Goal: Information Seeking & Learning: Compare options

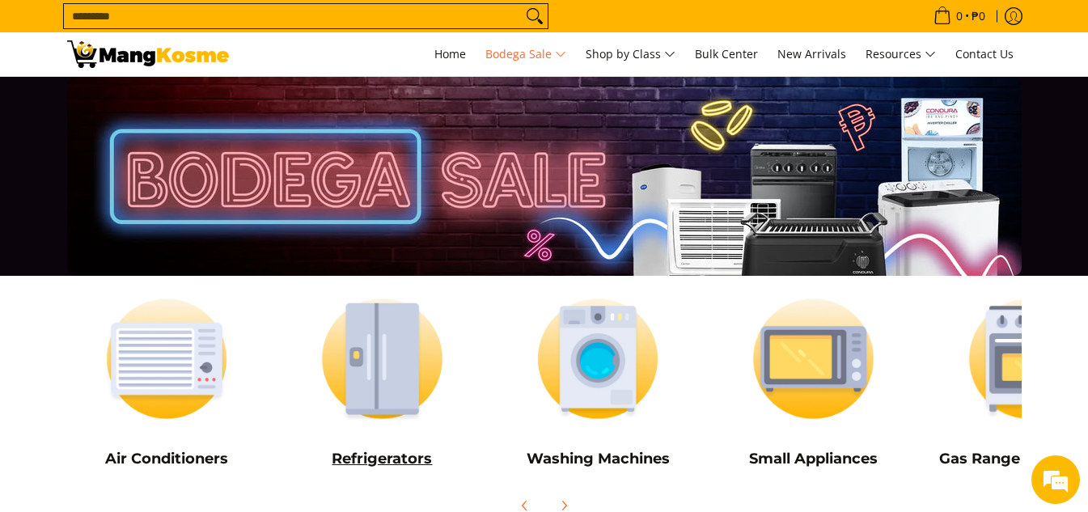
click at [425, 346] on img at bounding box center [382, 359] width 200 height 150
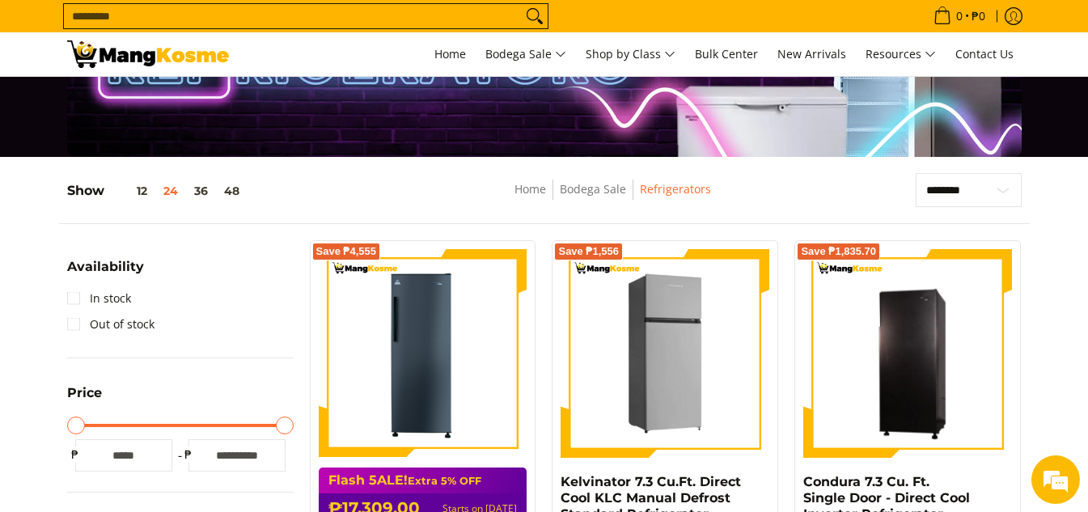
scroll to position [162, 0]
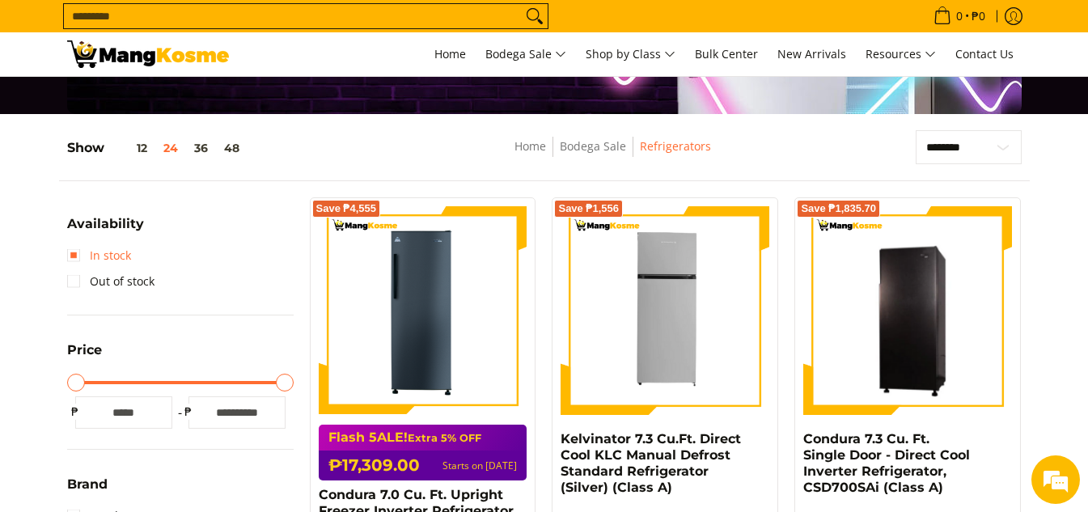
click at [114, 255] on link "In stock" at bounding box center [99, 256] width 64 height 26
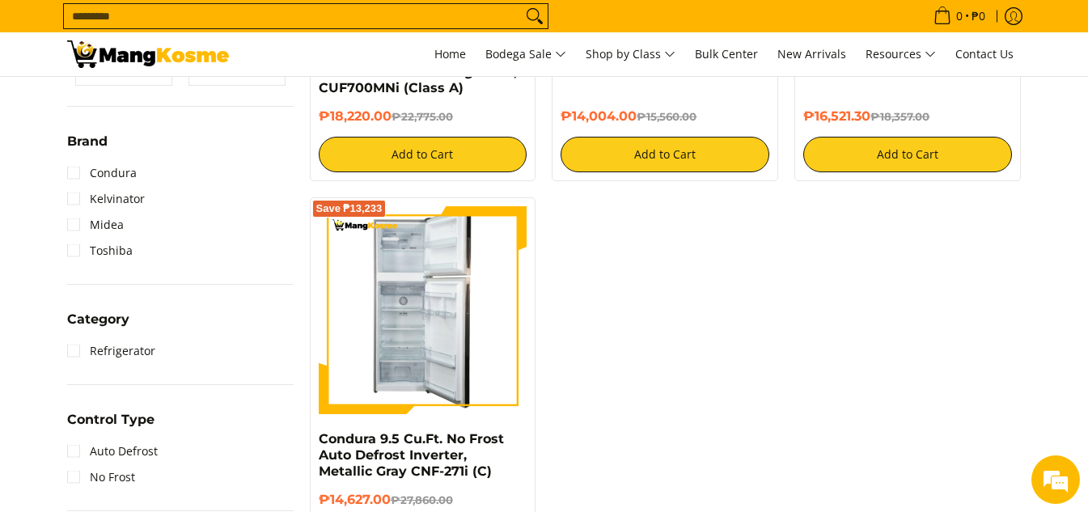
scroll to position [700, 0]
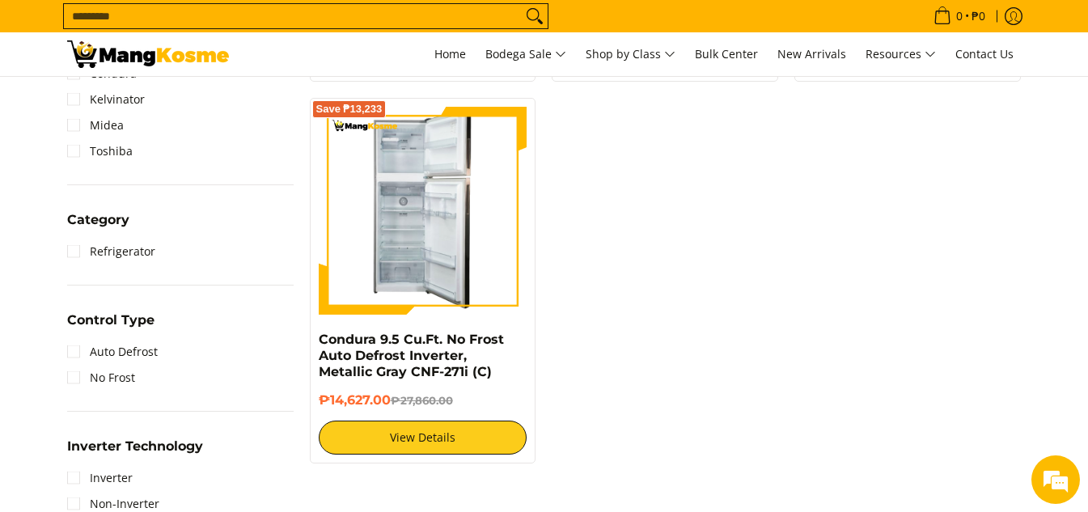
click at [422, 253] on img at bounding box center [423, 211] width 98 height 209
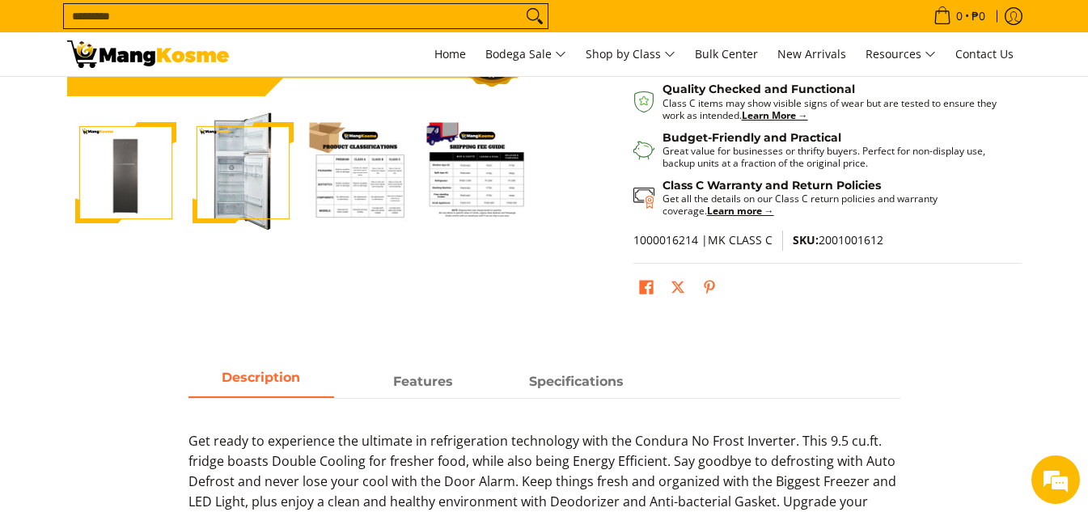
scroll to position [485, 0]
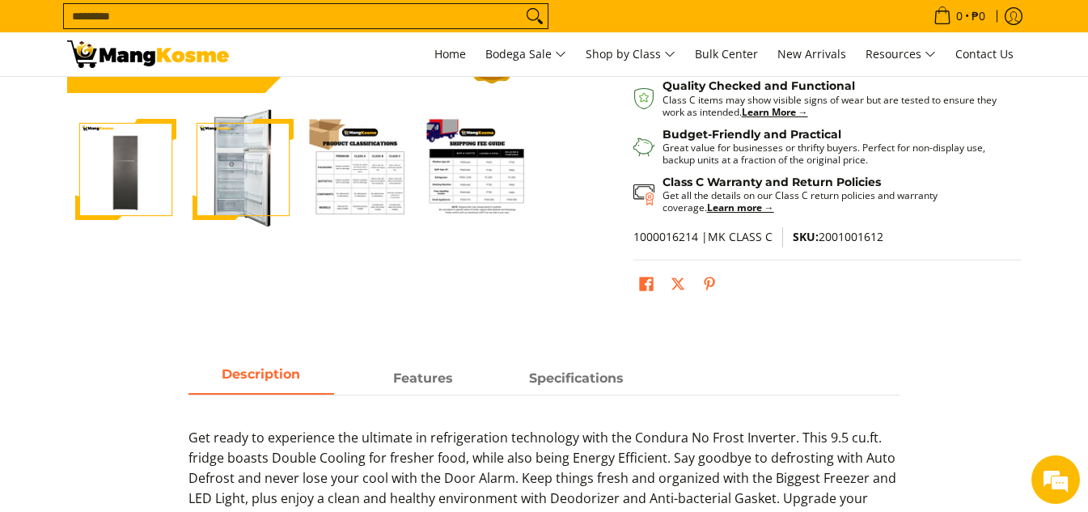
click at [126, 137] on img "Condura 9.5 Cu.Ft. No Frost Auto Defrost Inverter, Metallic Gray CNF-271i (C)-1" at bounding box center [125, 169] width 101 height 101
click at [245, 167] on img "Condura 9.5 Cu.Ft. No Frost Auto Defrost Inverter, Metallic Gray CNF-271i (C)-2" at bounding box center [243, 169] width 101 height 121
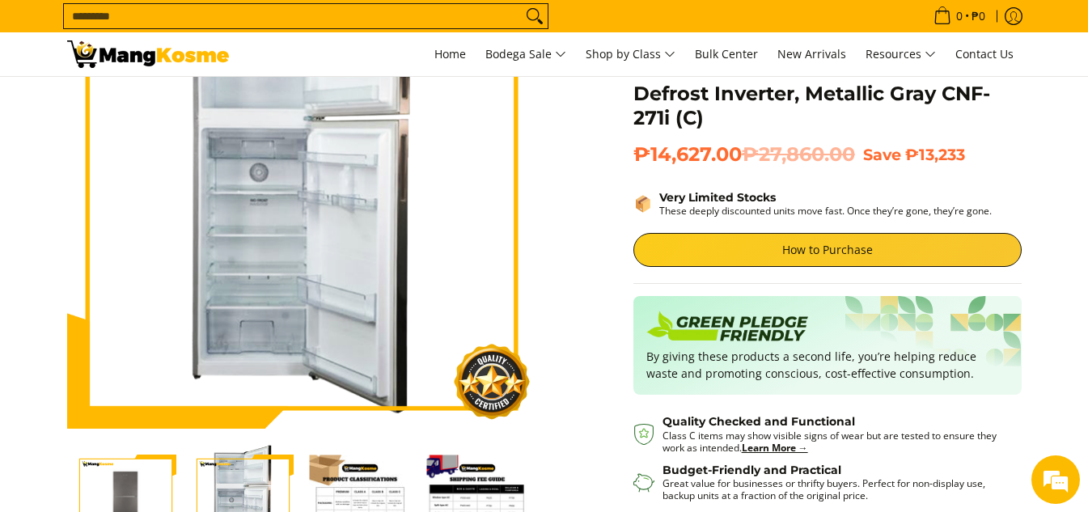
scroll to position [0, 0]
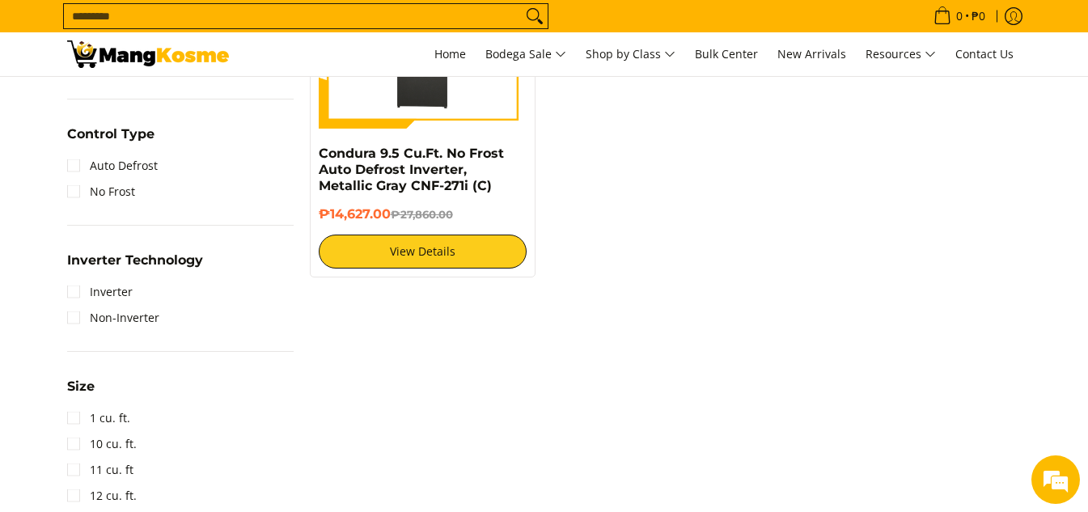
scroll to position [1051, 0]
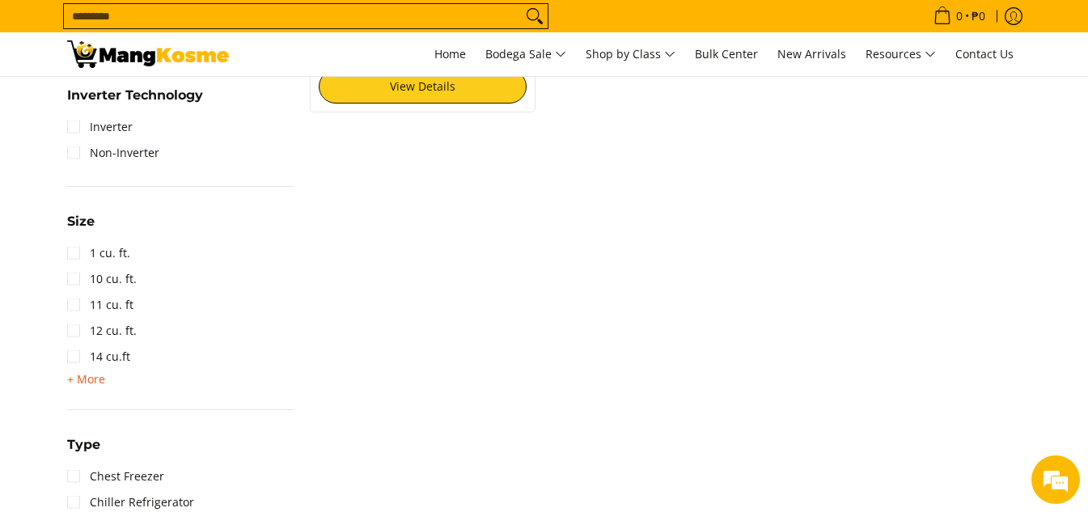
click at [88, 379] on span "+ More" at bounding box center [86, 379] width 38 height 13
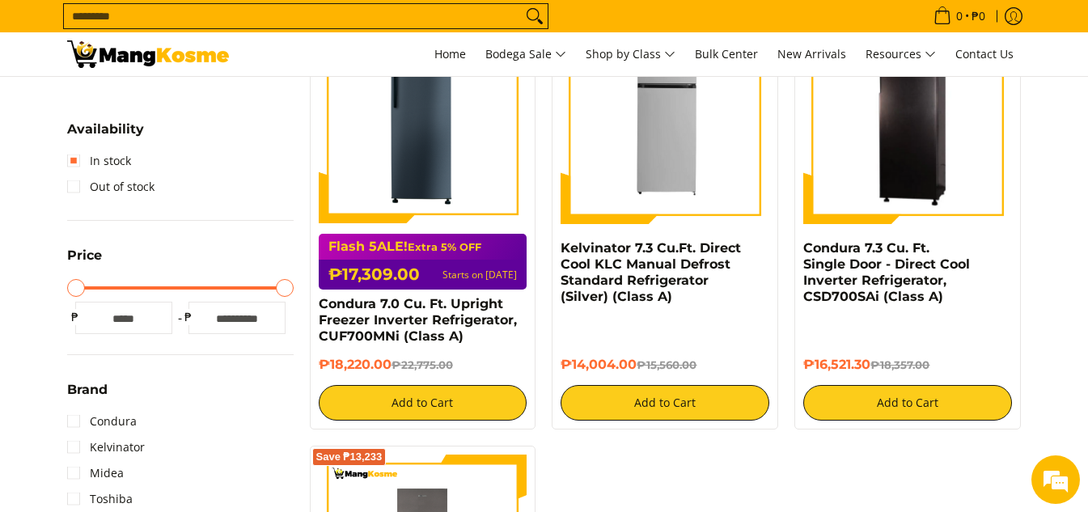
scroll to position [324, 0]
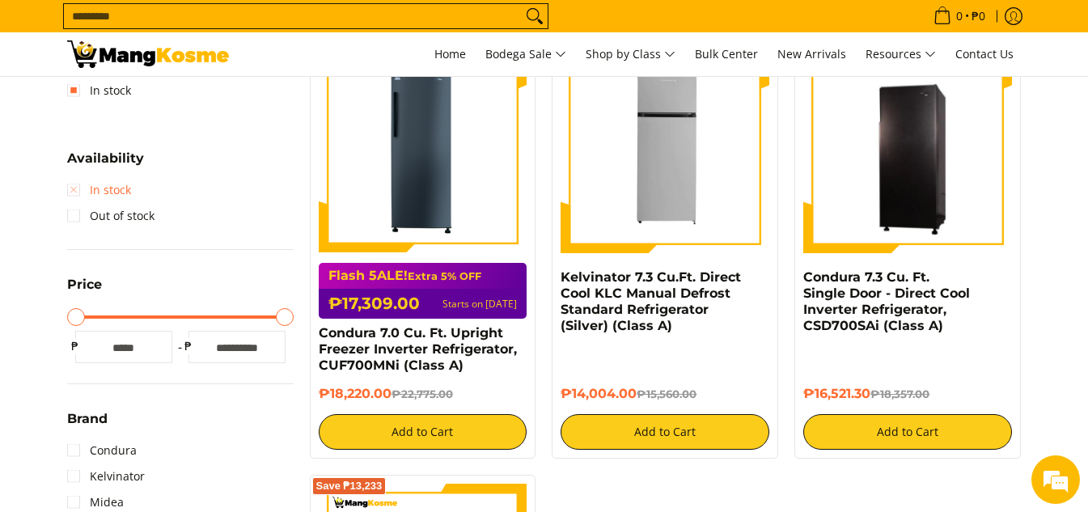
click at [72, 188] on link "In stock" at bounding box center [99, 190] width 64 height 26
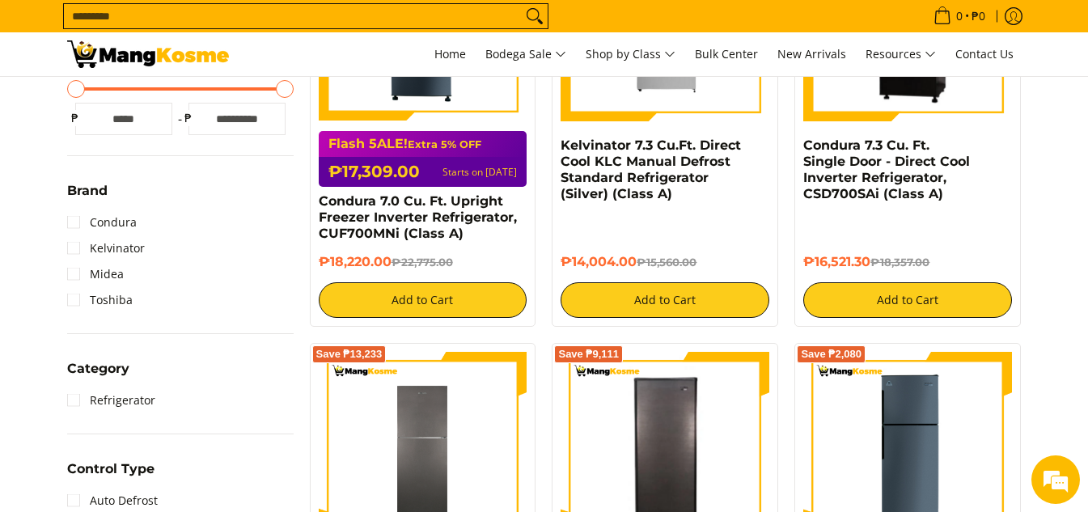
scroll to position [458, 0]
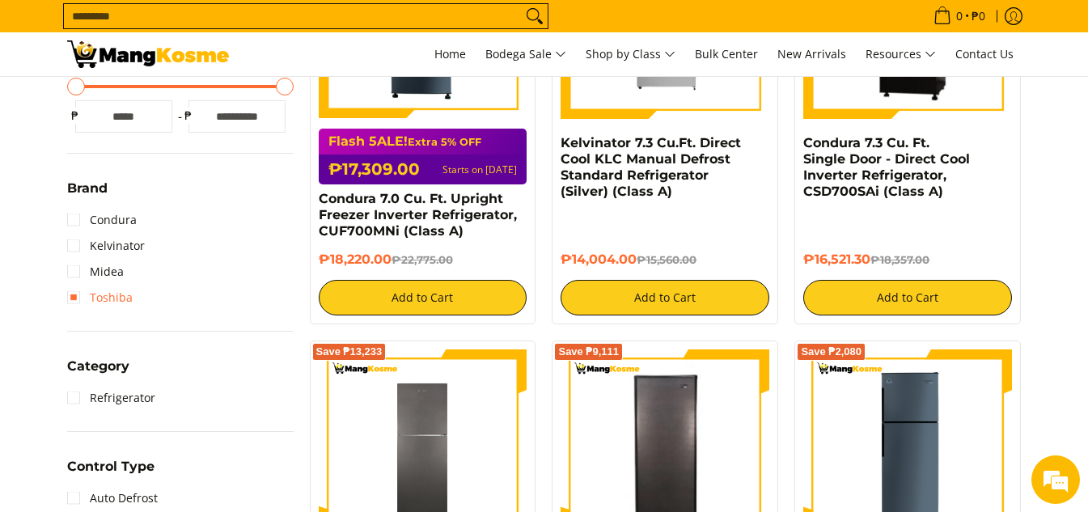
click at [111, 298] on link "Toshiba" at bounding box center [100, 298] width 66 height 26
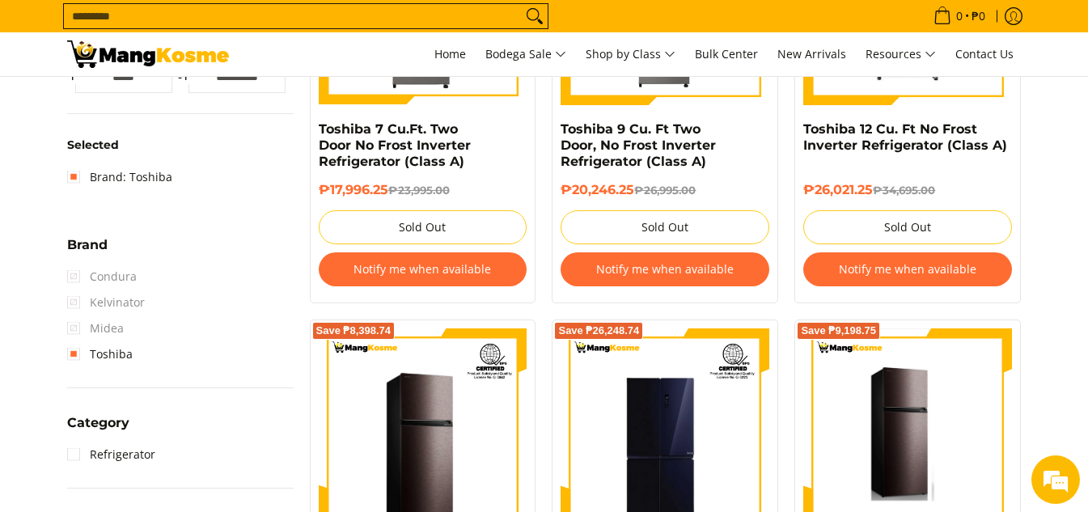
scroll to position [458, 0]
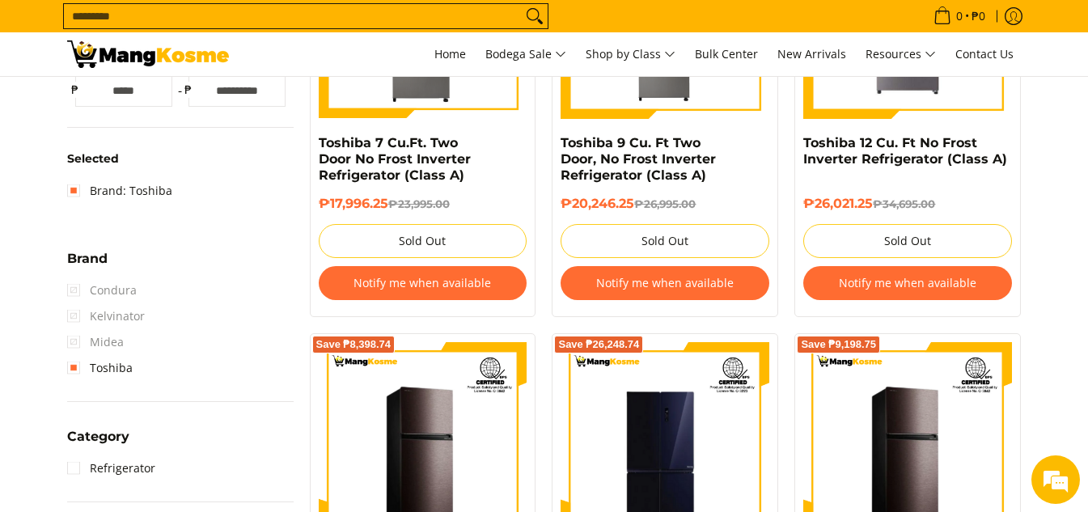
click at [86, 343] on span "Midea" at bounding box center [95, 342] width 57 height 26
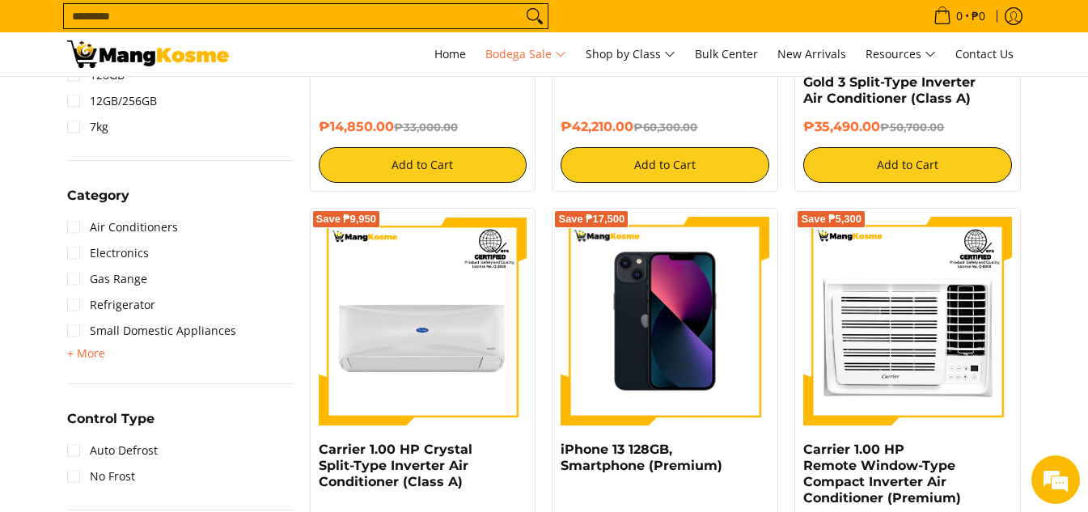
scroll to position [1375, 0]
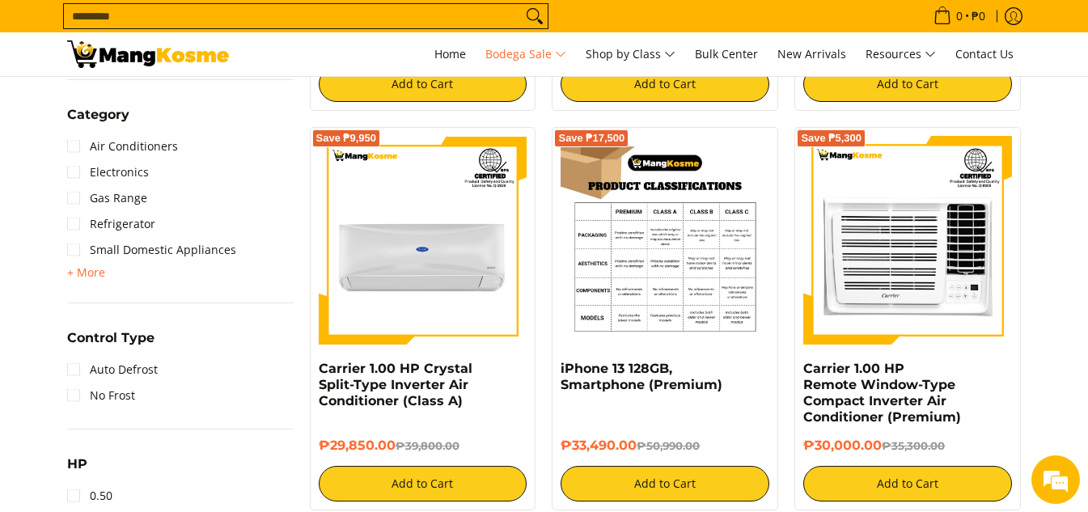
click at [641, 321] on img at bounding box center [665, 240] width 209 height 209
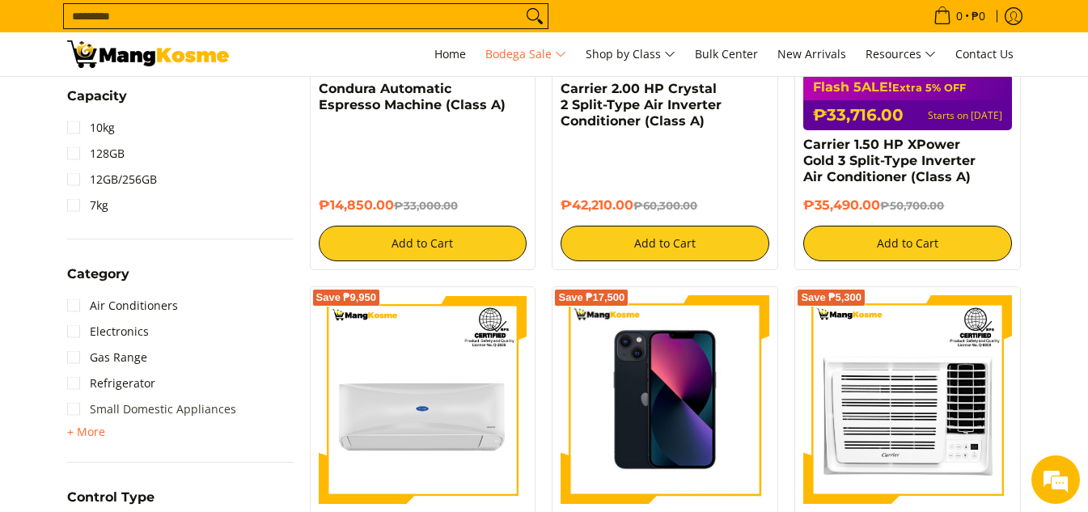
scroll to position [1245, 0]
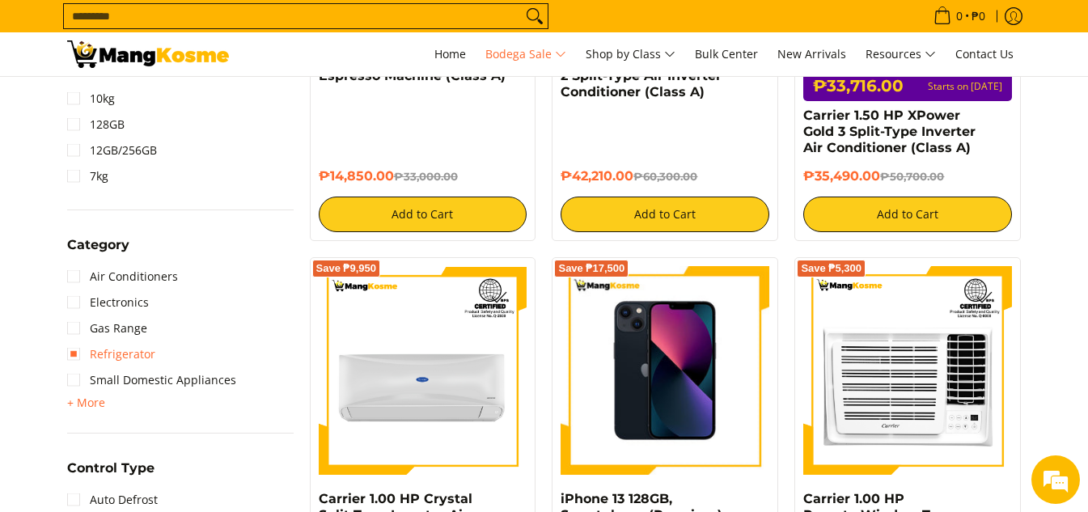
click at [136, 353] on link "Refrigerator" at bounding box center [111, 354] width 88 height 26
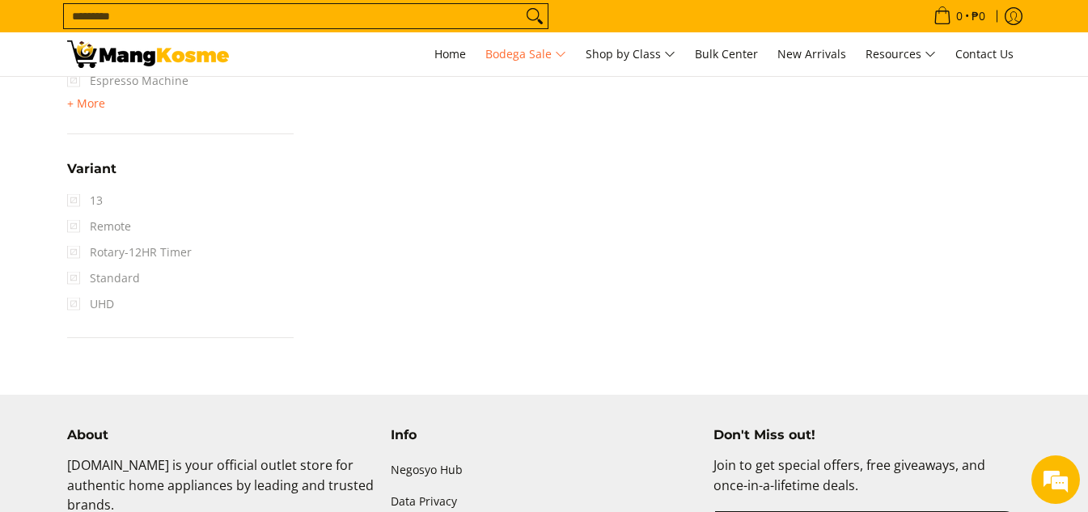
scroll to position [2333, 0]
